Goal: Information Seeking & Learning: Find specific fact

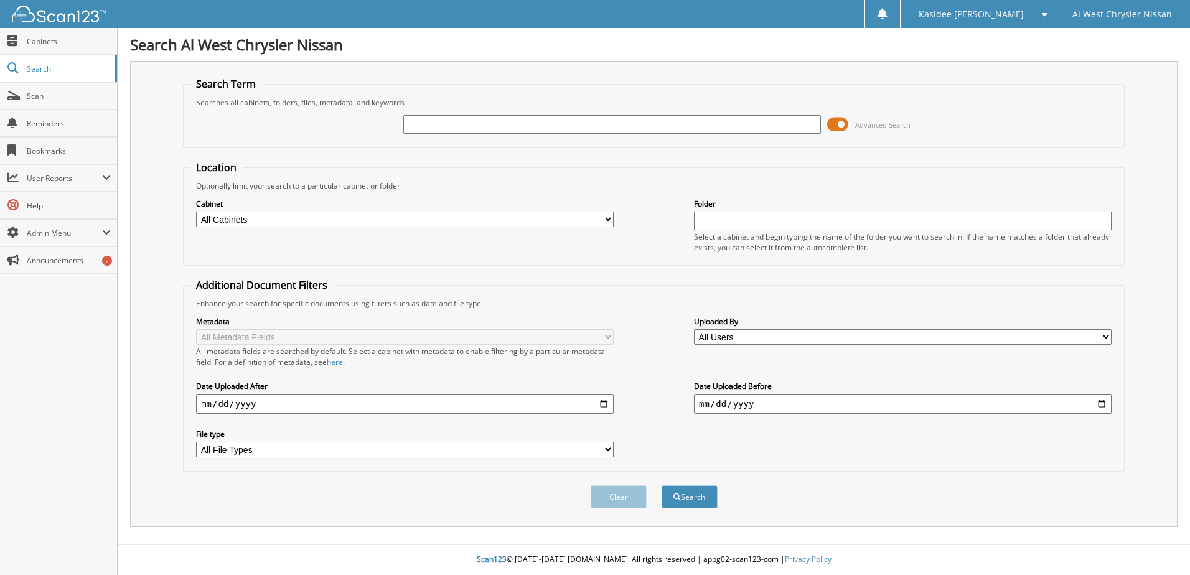
drag, startPoint x: 0, startPoint y: 0, endPoint x: 534, endPoint y: 124, distance: 548.2
click at [534, 124] on input "text" at bounding box center [612, 124] width 418 height 19
type input "[PERSON_NAME]"
click at [662, 485] on button "Search" at bounding box center [690, 496] width 56 height 23
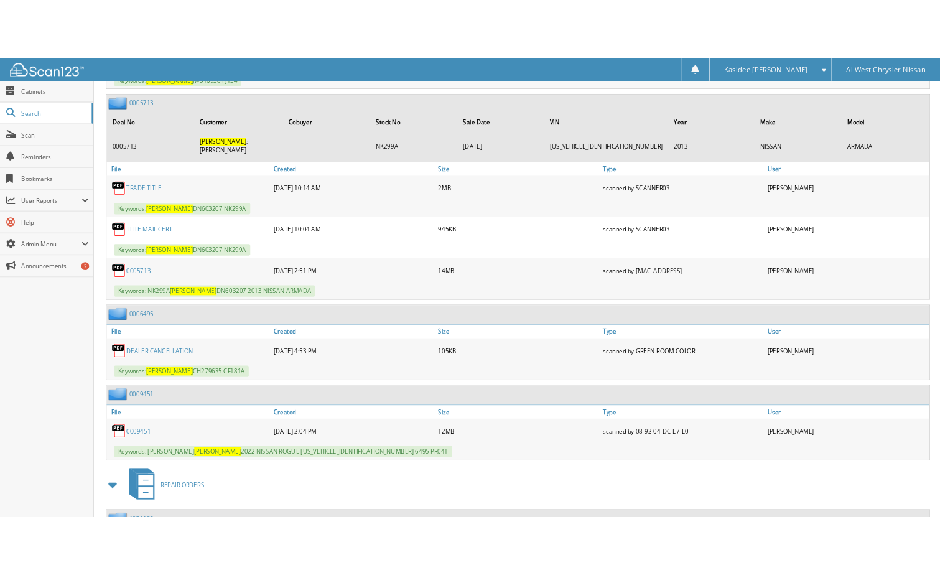
scroll to position [1680, 0]
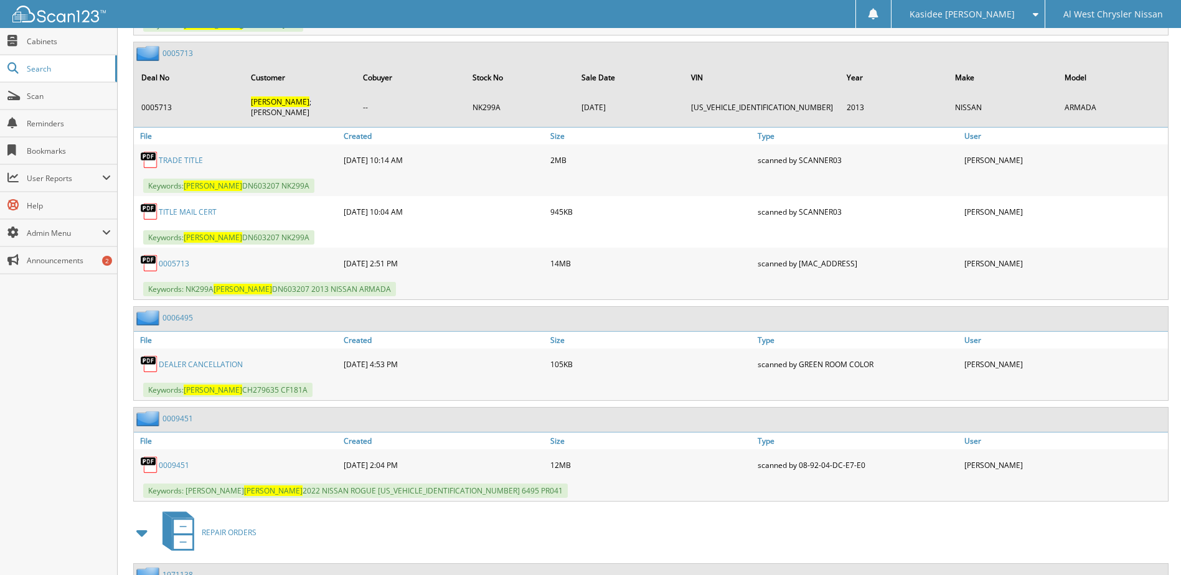
click at [172, 460] on link "0009451" at bounding box center [174, 465] width 30 height 11
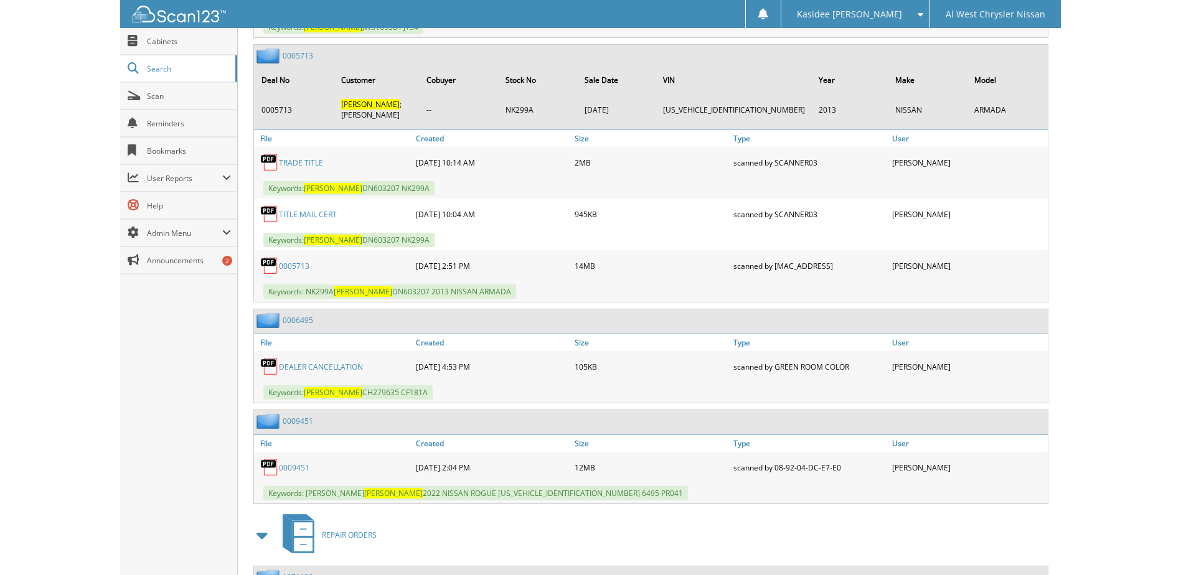
scroll to position [1678, 0]
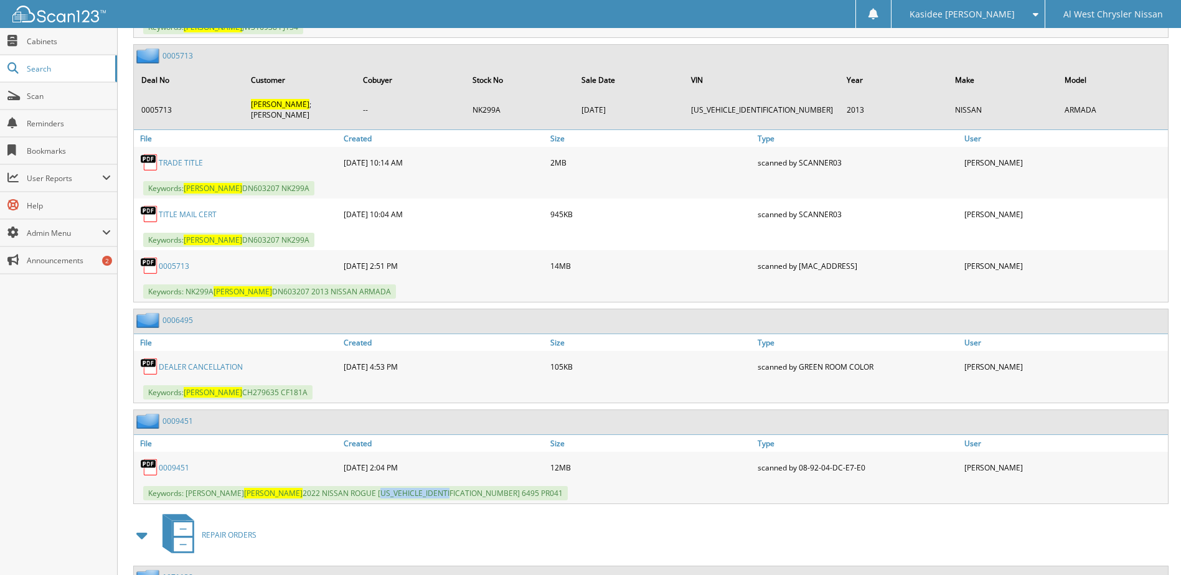
drag, startPoint x: 396, startPoint y: 474, endPoint x: 325, endPoint y: 482, distance: 71.4
click at [321, 486] on span "Keywords: DONNA S TABER 2022 NISSAN ROGUE 5N1BT3AB9NC706158 6495 PR041" at bounding box center [355, 493] width 424 height 14
copy span "5N1BT3AB9NC706158"
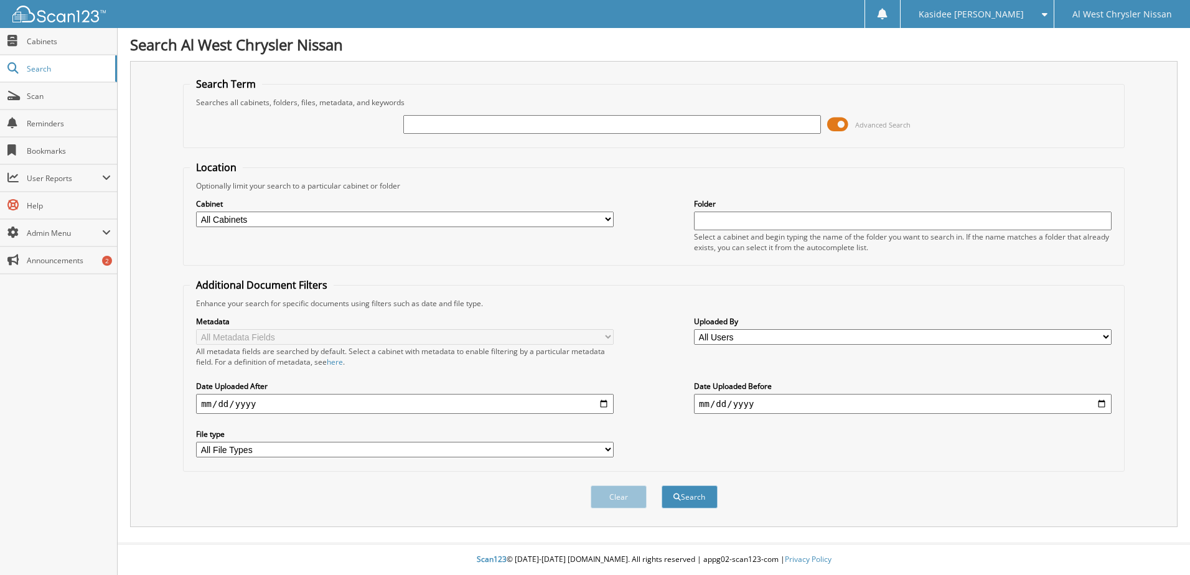
click at [441, 123] on input "text" at bounding box center [612, 124] width 418 height 19
type input "[PERSON_NAME]"
click at [662, 485] on button "Search" at bounding box center [690, 496] width 56 height 23
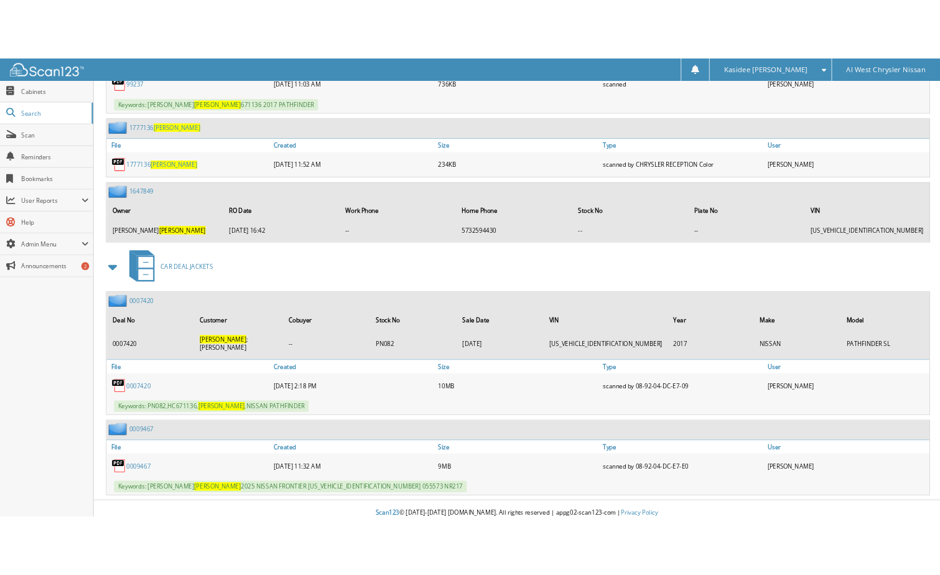
scroll to position [1622, 0]
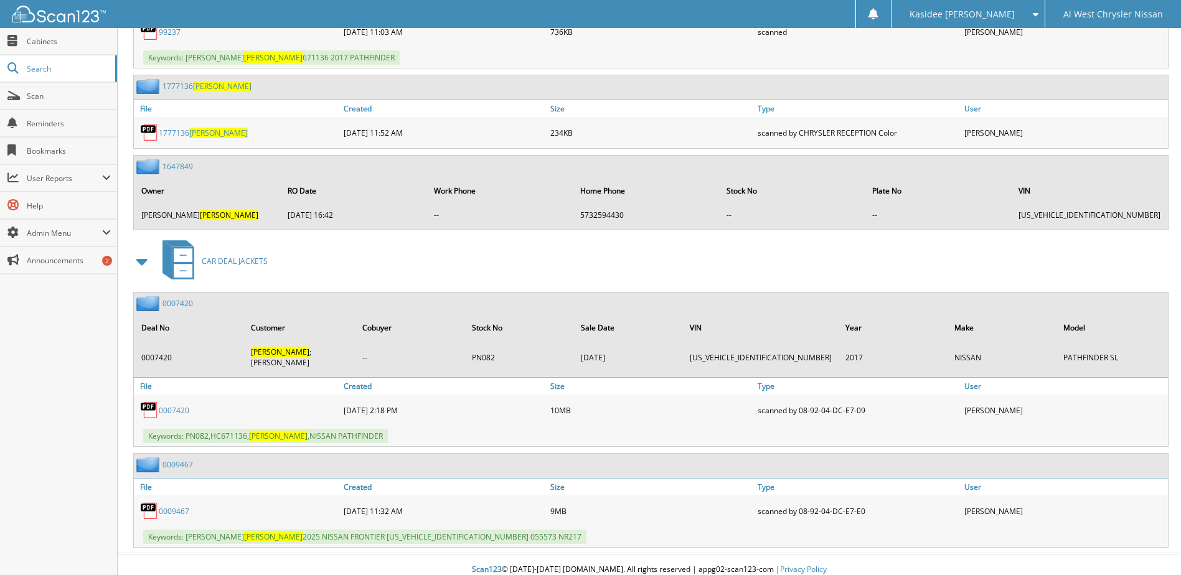
click at [185, 506] on link "0009467" at bounding box center [174, 511] width 30 height 11
